Goal: Find contact information

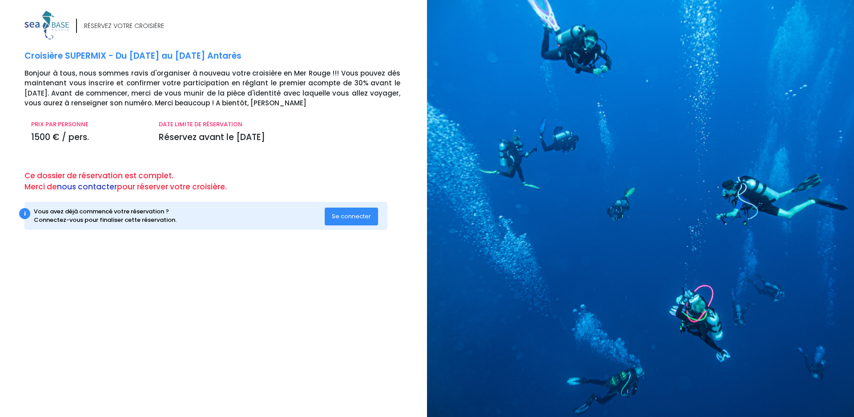
click at [101, 186] on link "nous contacter" at bounding box center [87, 186] width 60 height 11
